Goal: Find specific page/section: Find specific page/section

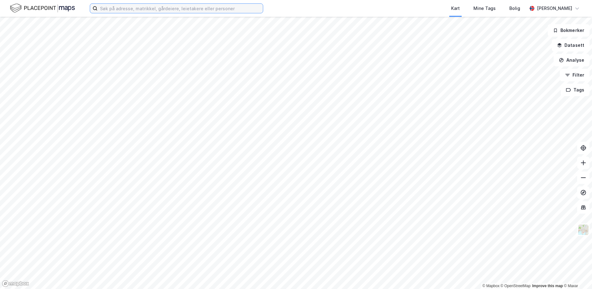
click at [153, 8] on input at bounding box center [180, 8] width 165 height 9
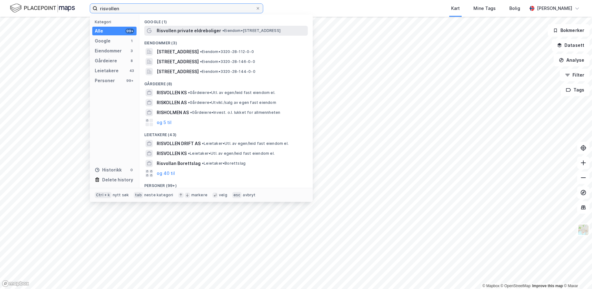
type input "risvollen"
click at [204, 31] on span "Risvollen private eldreboliger" at bounding box center [189, 30] width 64 height 7
